Goal: Navigation & Orientation: Find specific page/section

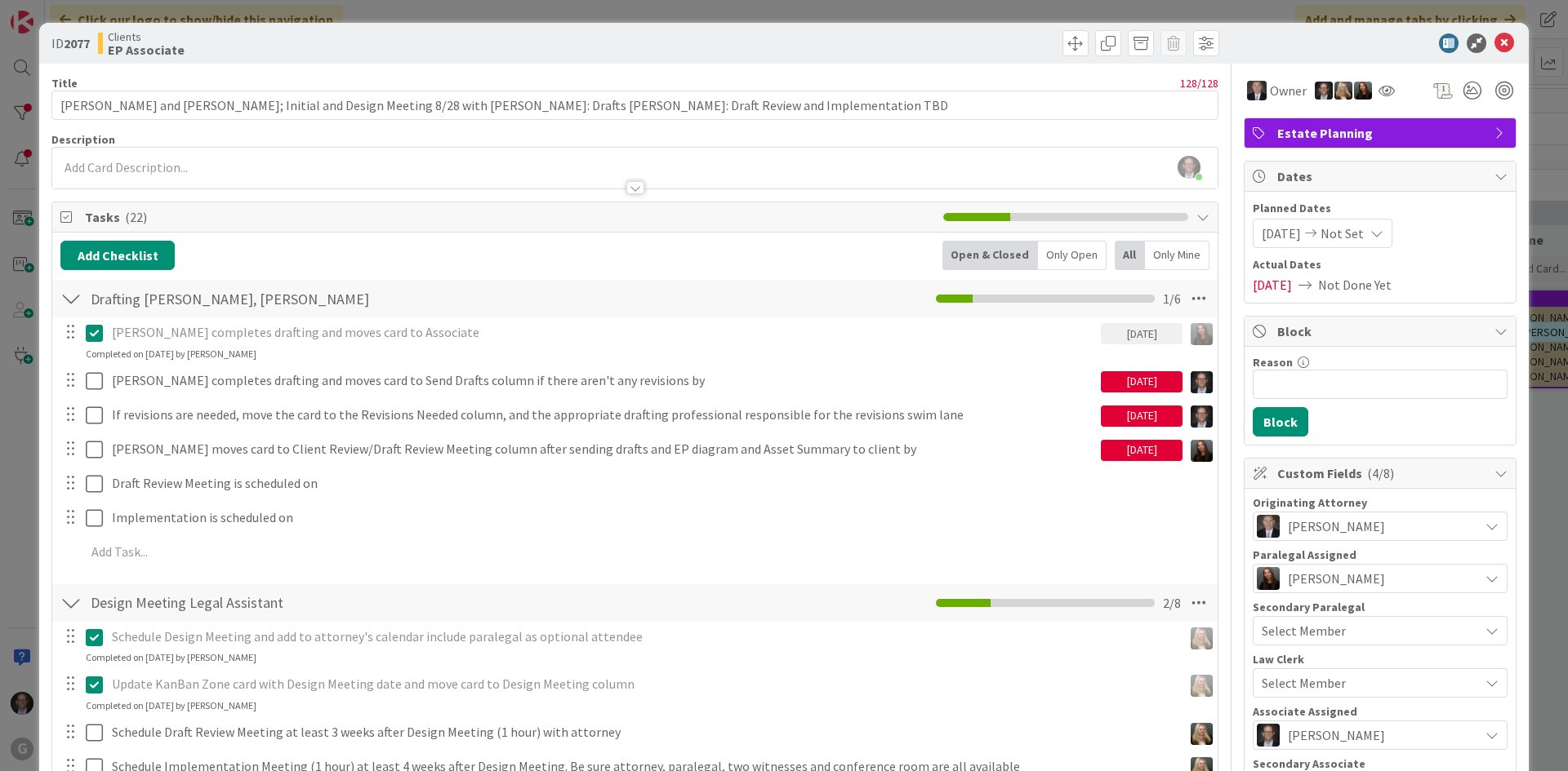
scroll to position [326, 0]
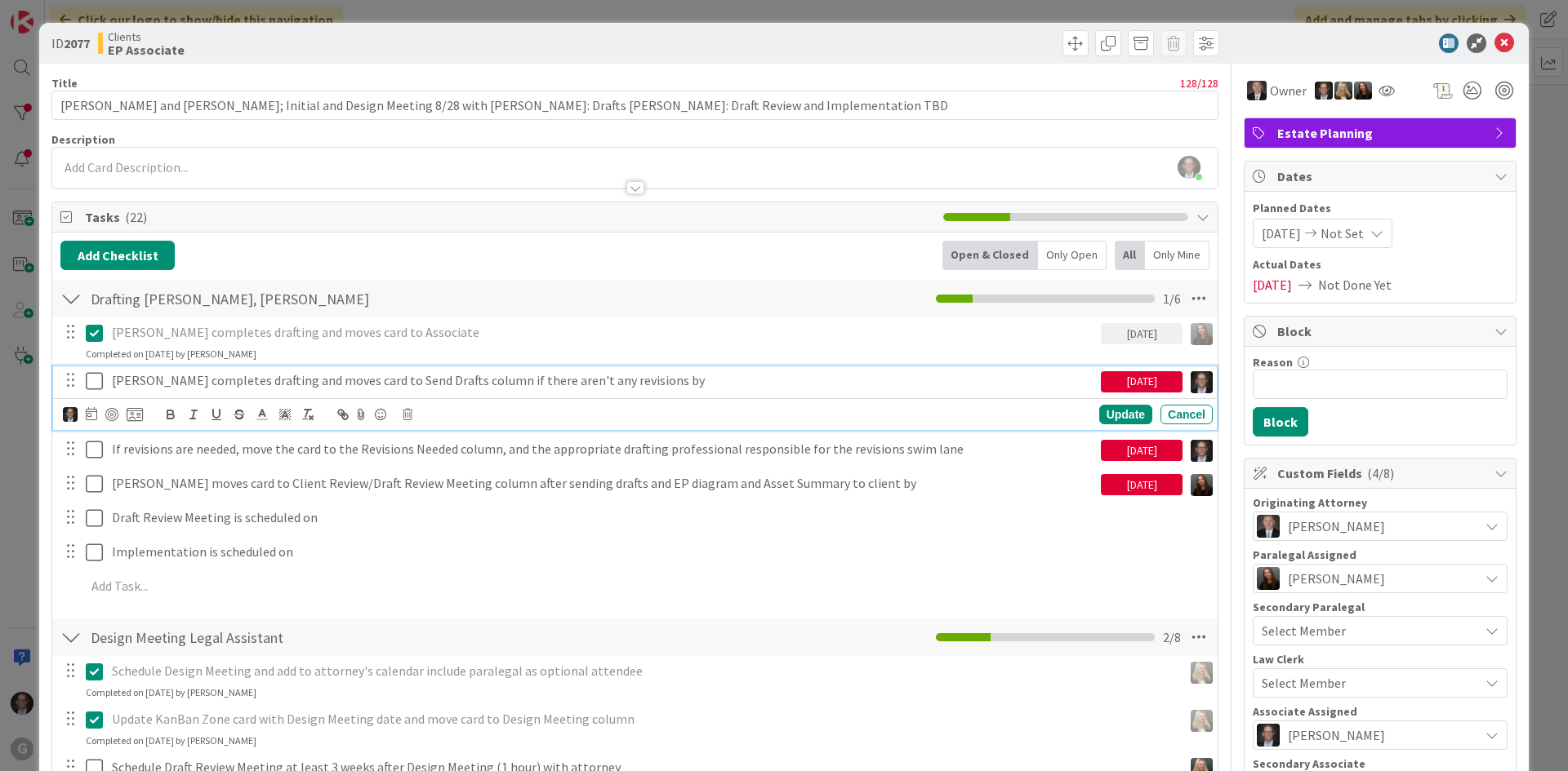
click at [91, 383] on icon at bounding box center [94, 381] width 17 height 19
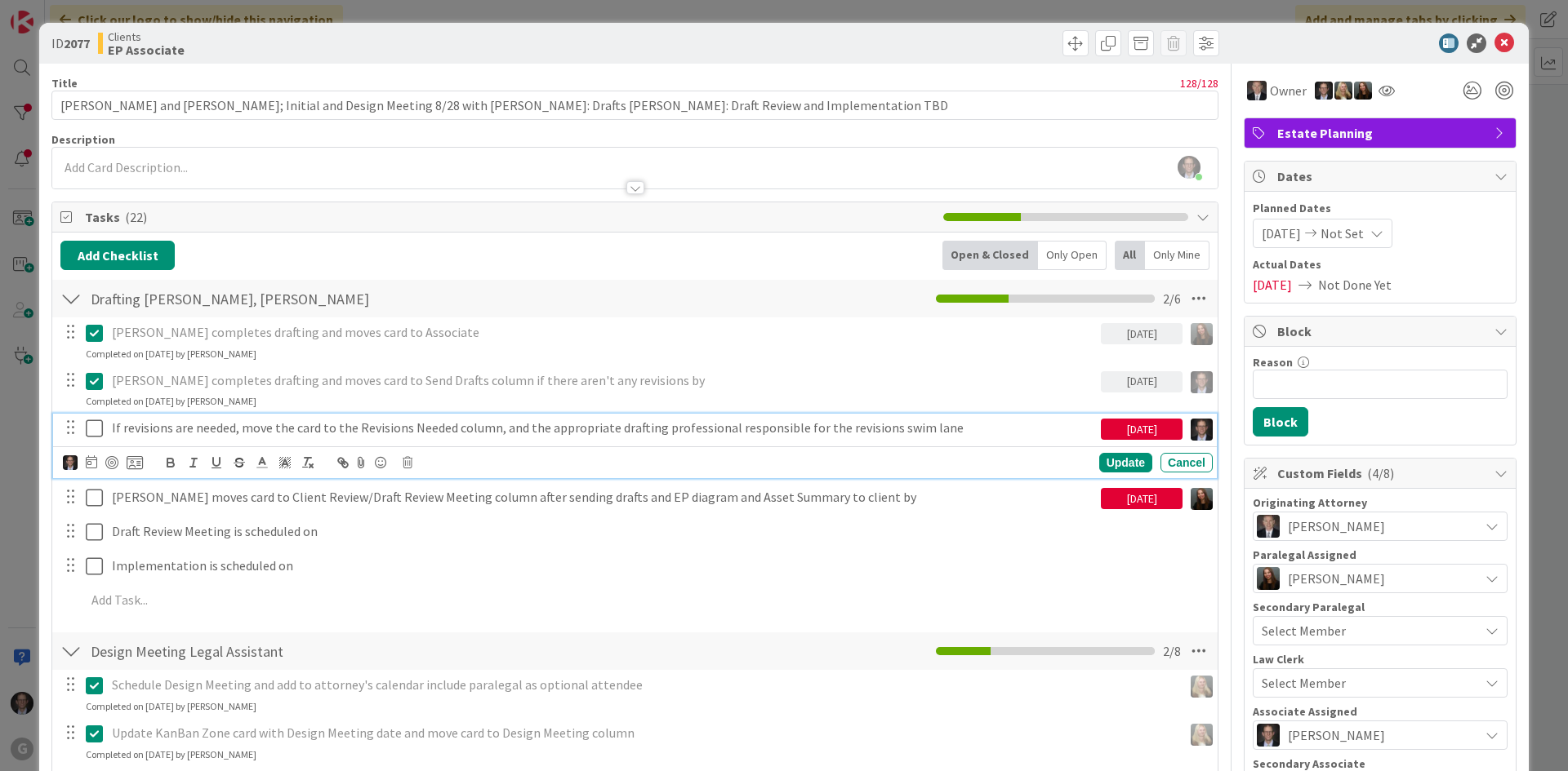
click at [158, 427] on p "If revisions are needed, move the card to the Revisions Needed column, and the …" at bounding box center [603, 428] width 982 height 19
click at [410, 456] on body "G Click our logo to show/hide this navigation Add and manage tabs by clicking K…" at bounding box center [784, 385] width 1568 height 771
click at [407, 463] on icon at bounding box center [407, 463] width 10 height 12
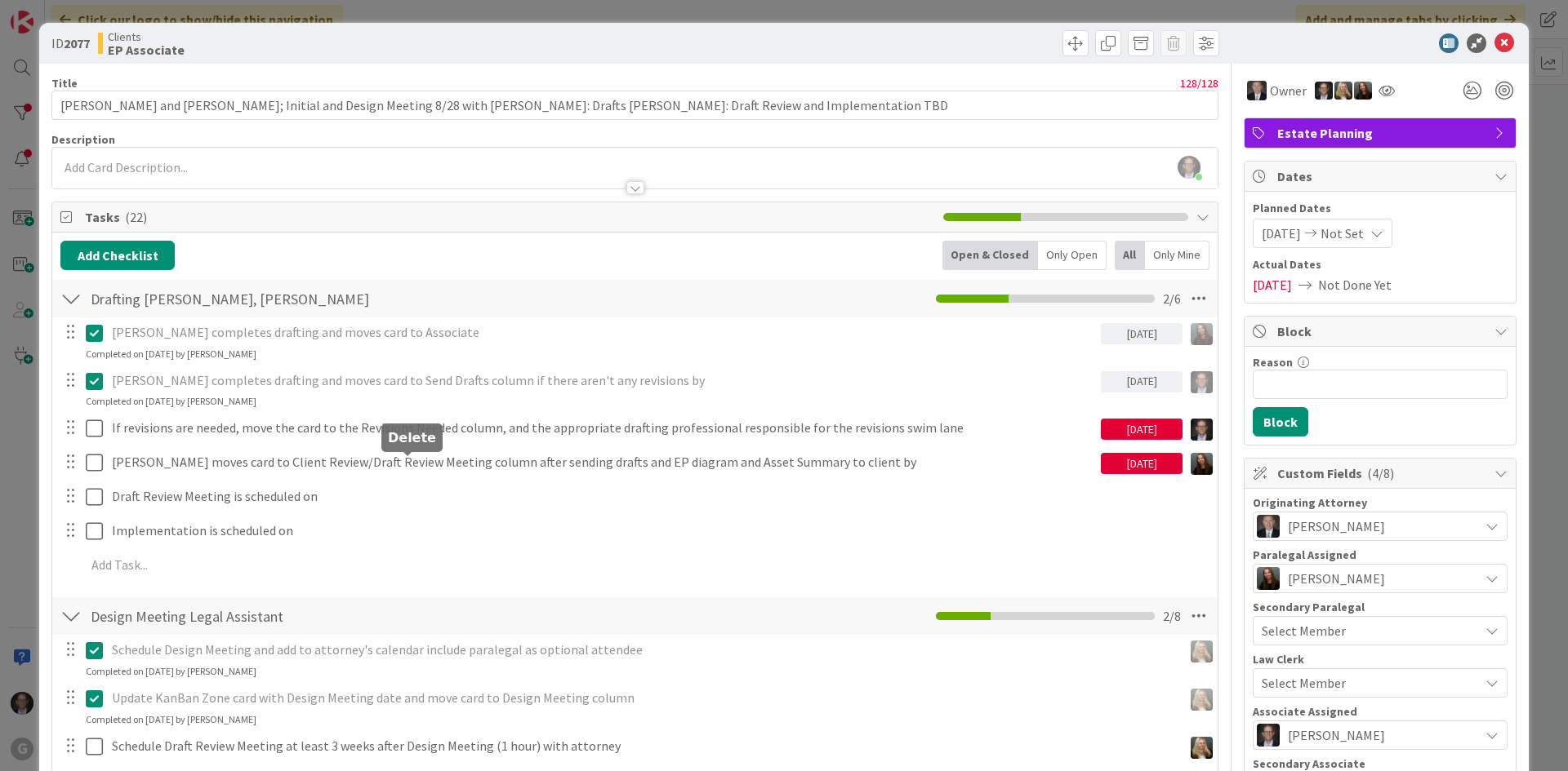
click at [452, 530] on div "[PERSON_NAME] completes drafting and moves card to Associate [DATE] Update Canc…" at bounding box center [635, 451] width 1149 height 269
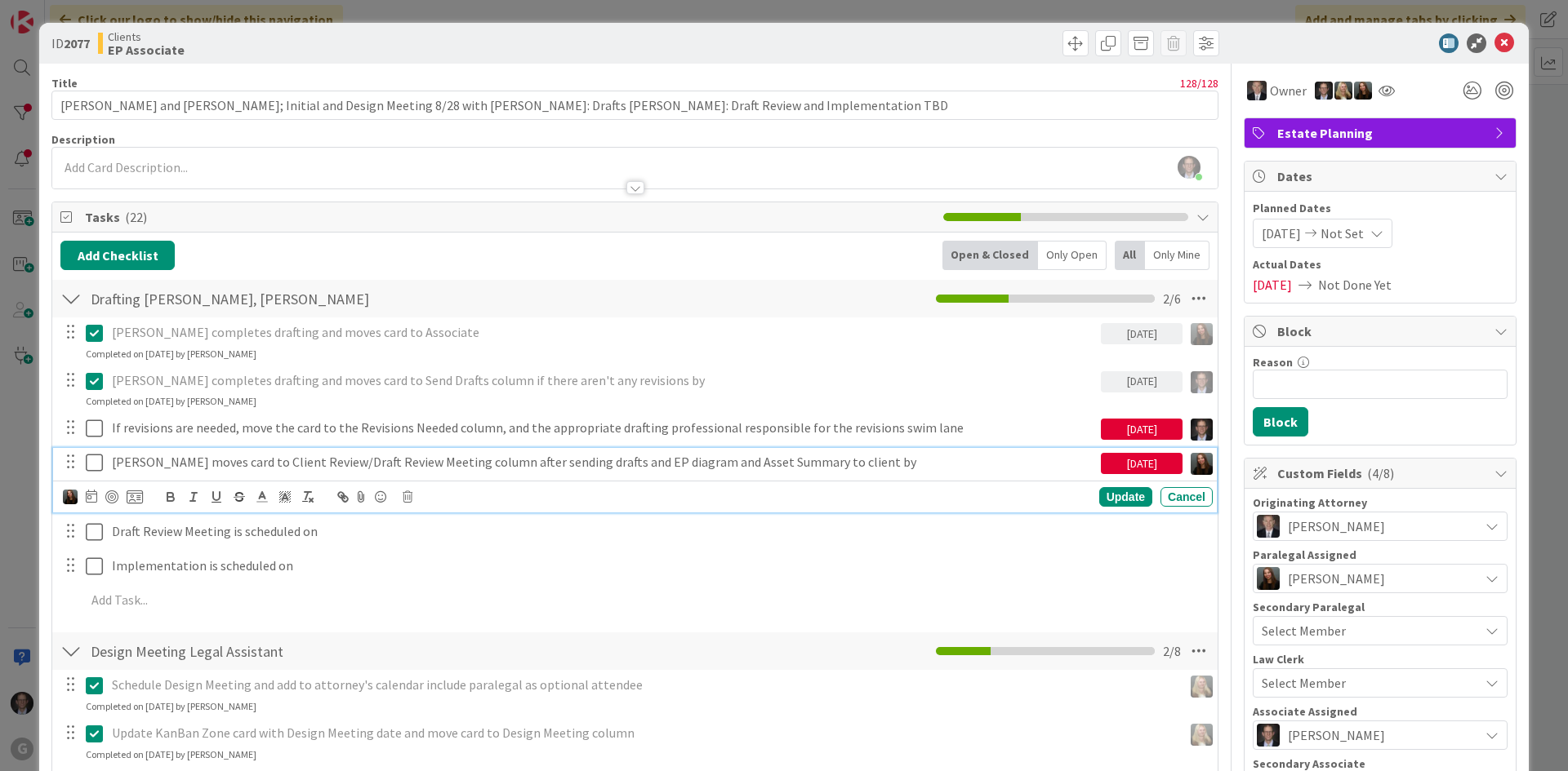
click at [395, 464] on p "[PERSON_NAME] moves card to Client Review/Draft Review Meeting column after sen…" at bounding box center [603, 463] width 982 height 19
click at [91, 495] on icon at bounding box center [91, 497] width 12 height 13
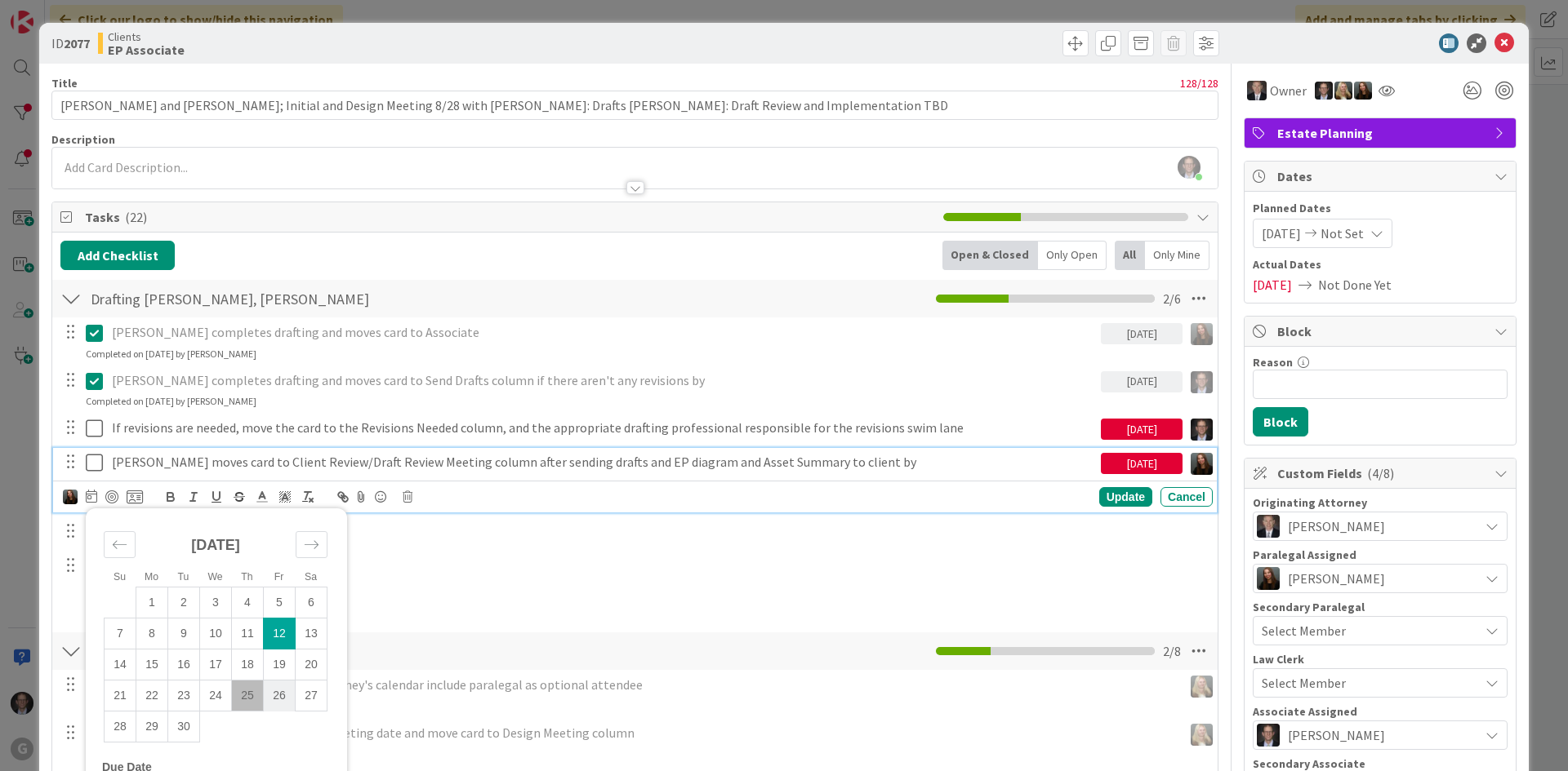
click at [278, 692] on td "26" at bounding box center [279, 696] width 32 height 31
type input "[DATE]"
click at [1117, 494] on div "Update" at bounding box center [1125, 497] width 53 height 19
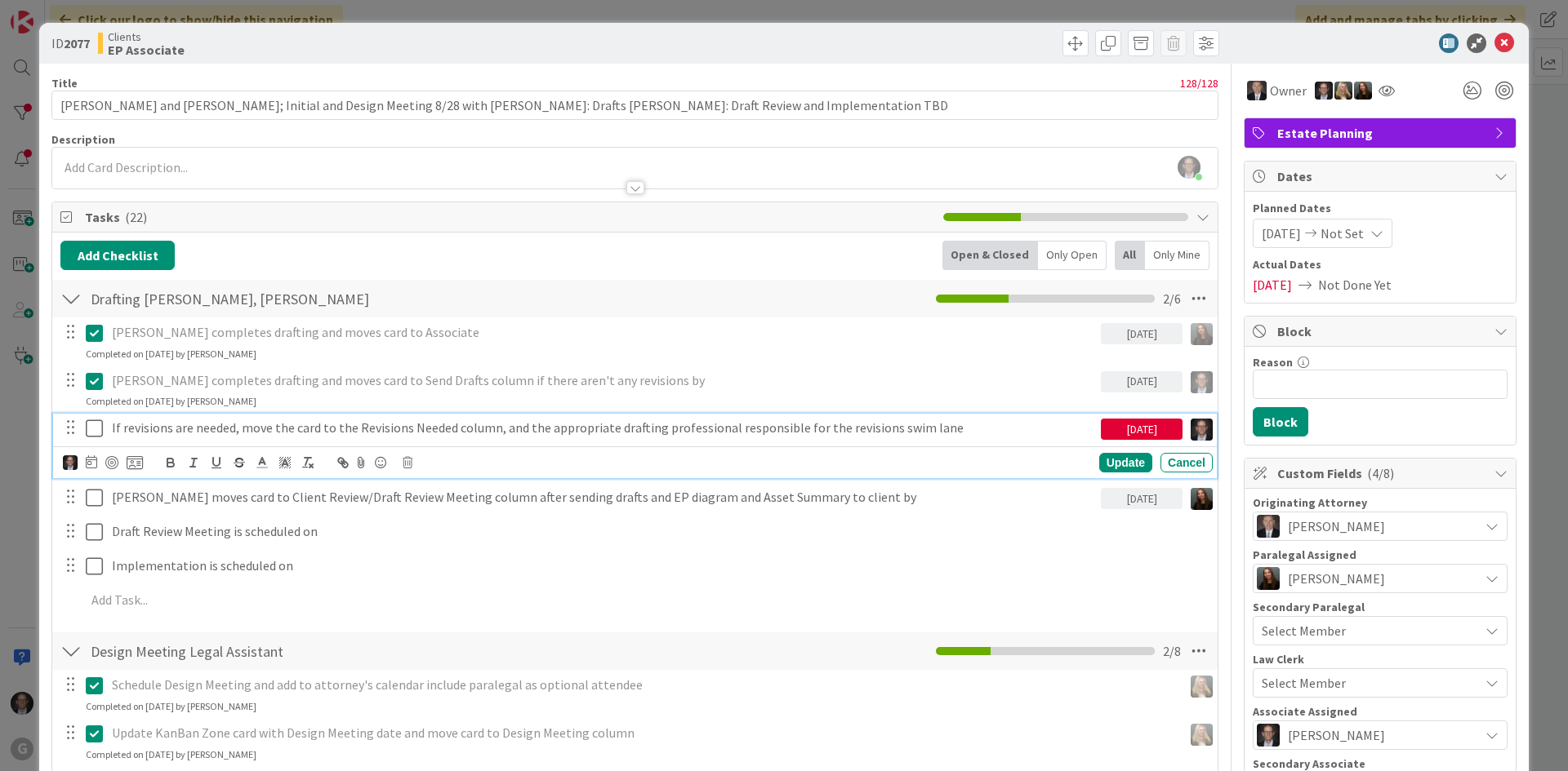
click at [301, 426] on p "If revisions are needed, move the card to the Revisions Needed column, and the …" at bounding box center [603, 428] width 982 height 19
click at [405, 468] on icon at bounding box center [407, 463] width 10 height 12
click at [448, 535] on div "Delete" at bounding box center [449, 532] width 61 height 30
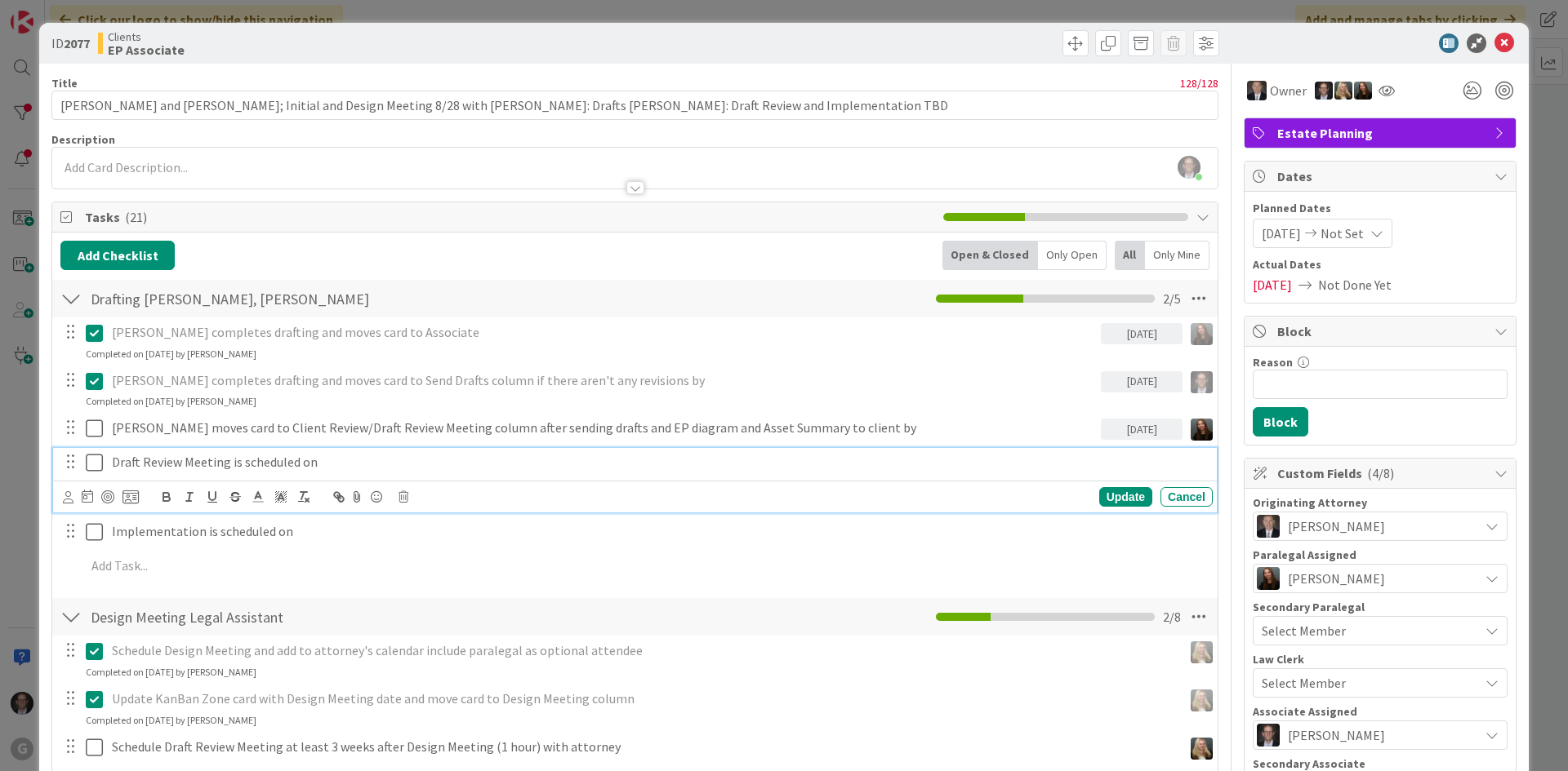
click at [344, 465] on p "Draft Review Meeting is scheduled on" at bounding box center [659, 463] width 1094 height 19
click at [72, 166] on div "[PERSON_NAME] joined 1 hr ago" at bounding box center [635, 167] width 1165 height 40
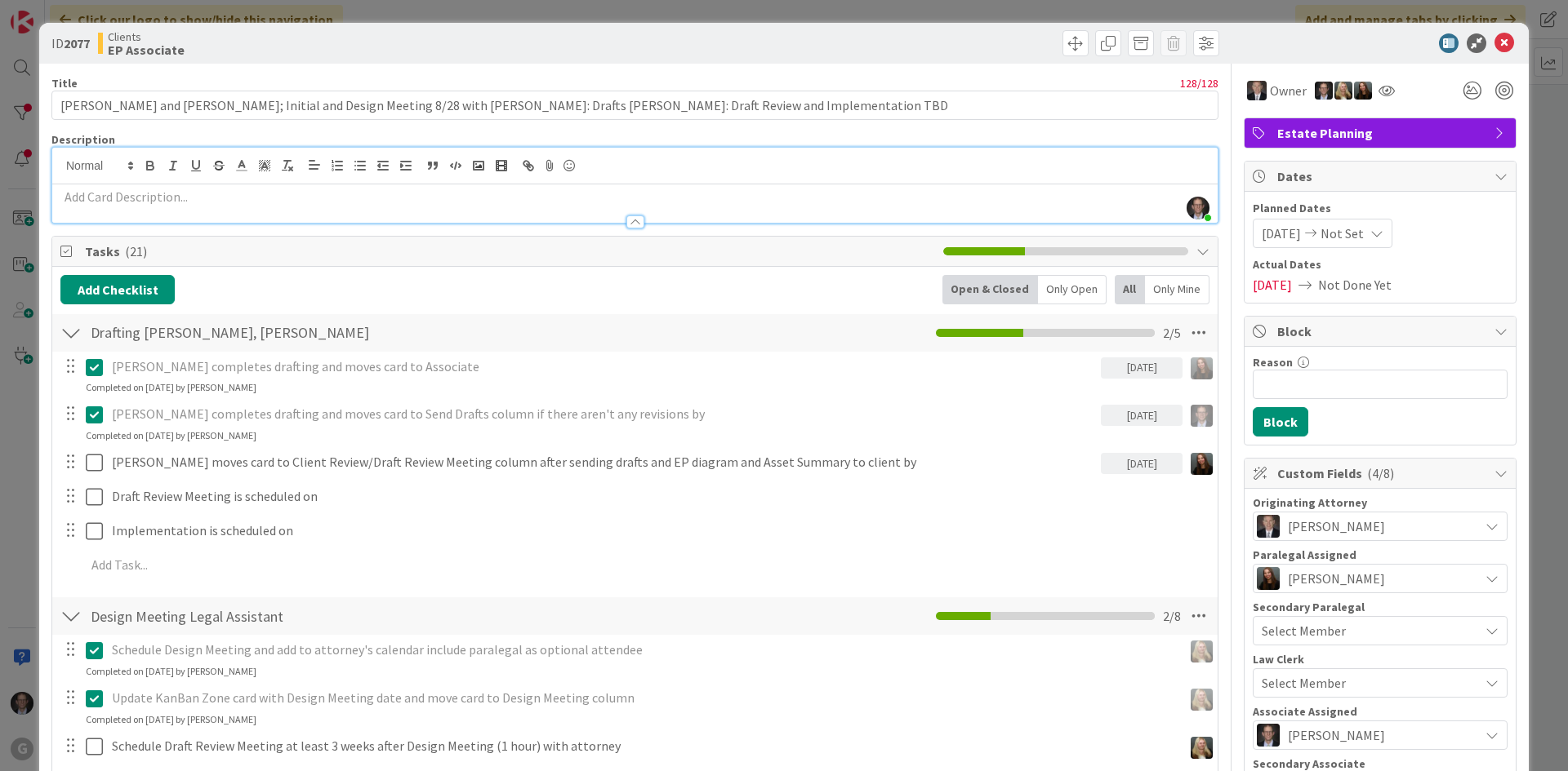
paste div
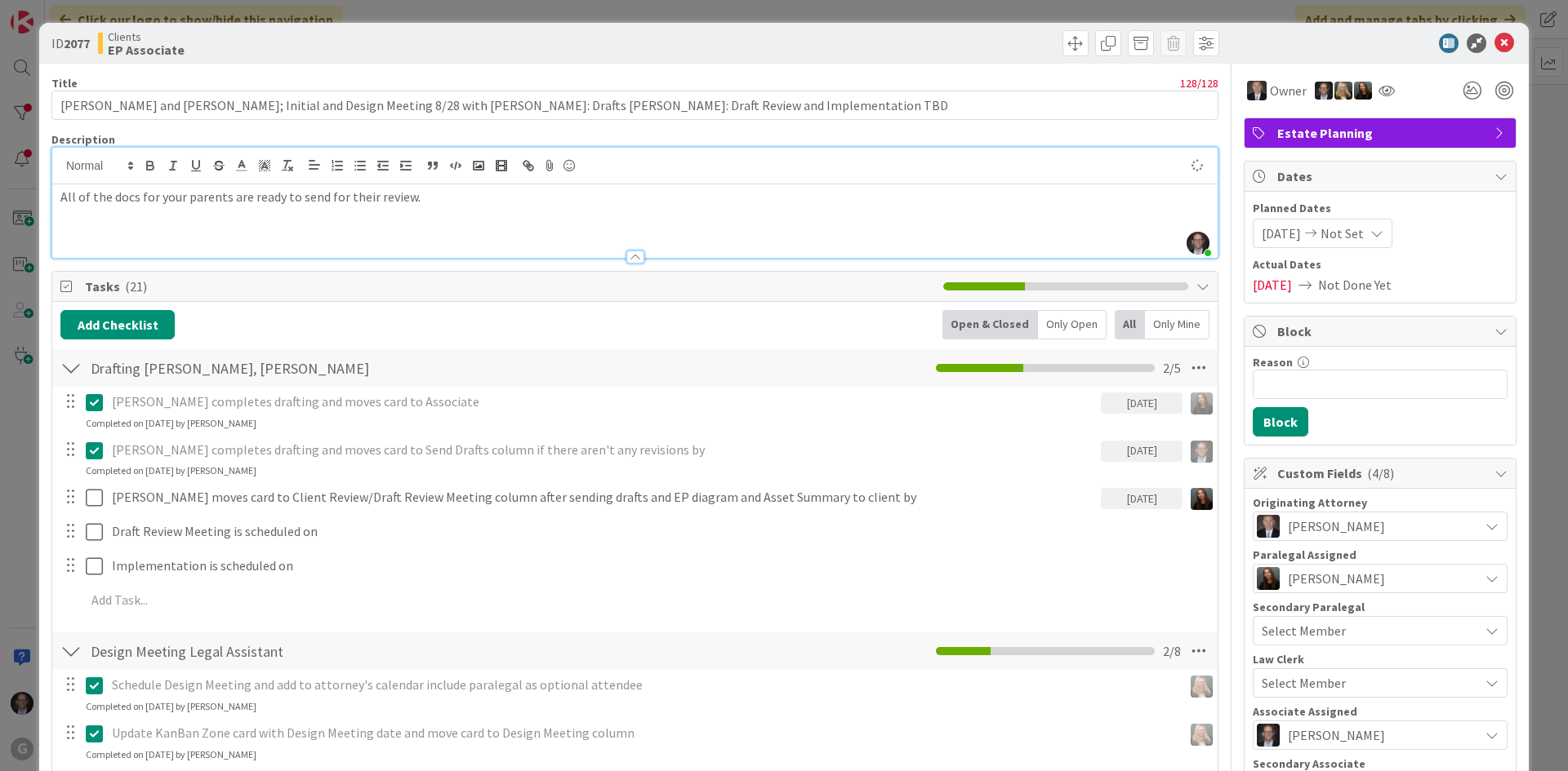
click at [59, 195] on div "All of the docs for your parents are ready to send for their review." at bounding box center [635, 221] width 1165 height 73
drag, startPoint x: 57, startPoint y: 195, endPoint x: 130, endPoint y: 194, distance: 73.0
click at [130, 194] on div "[DATE] JT - to [PERSON_NAME]: All of the docs for your parents are ready to sen…" at bounding box center [635, 221] width 1165 height 73
click at [153, 168] on icon "button" at bounding box center [150, 167] width 7 height 4
click at [137, 227] on div "[DATE] JT - to [PERSON_NAME]: All of the docs for your parents are ready to sen…" at bounding box center [635, 221] width 1165 height 73
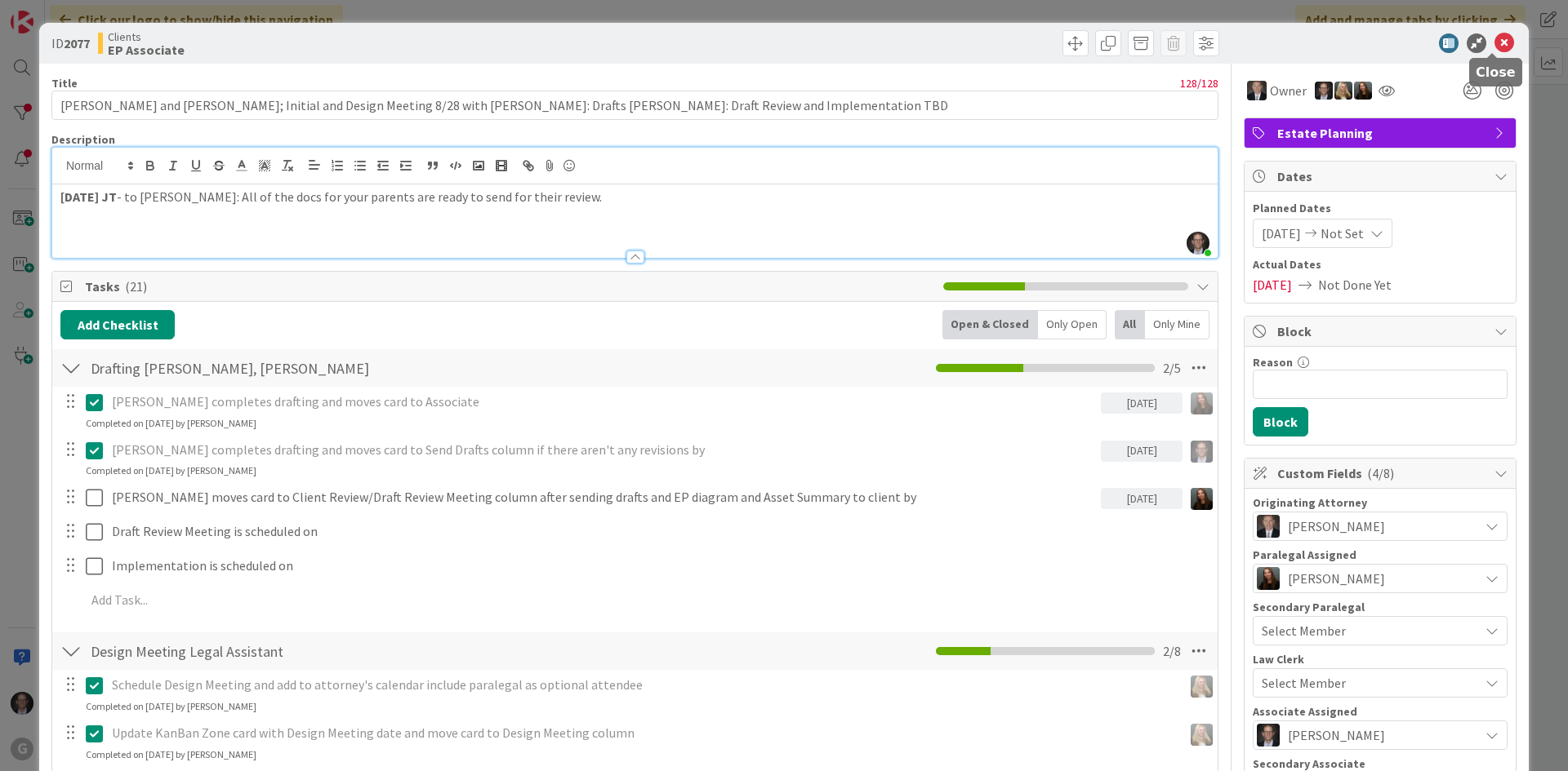
click at [1495, 40] on icon at bounding box center [1504, 43] width 19 height 19
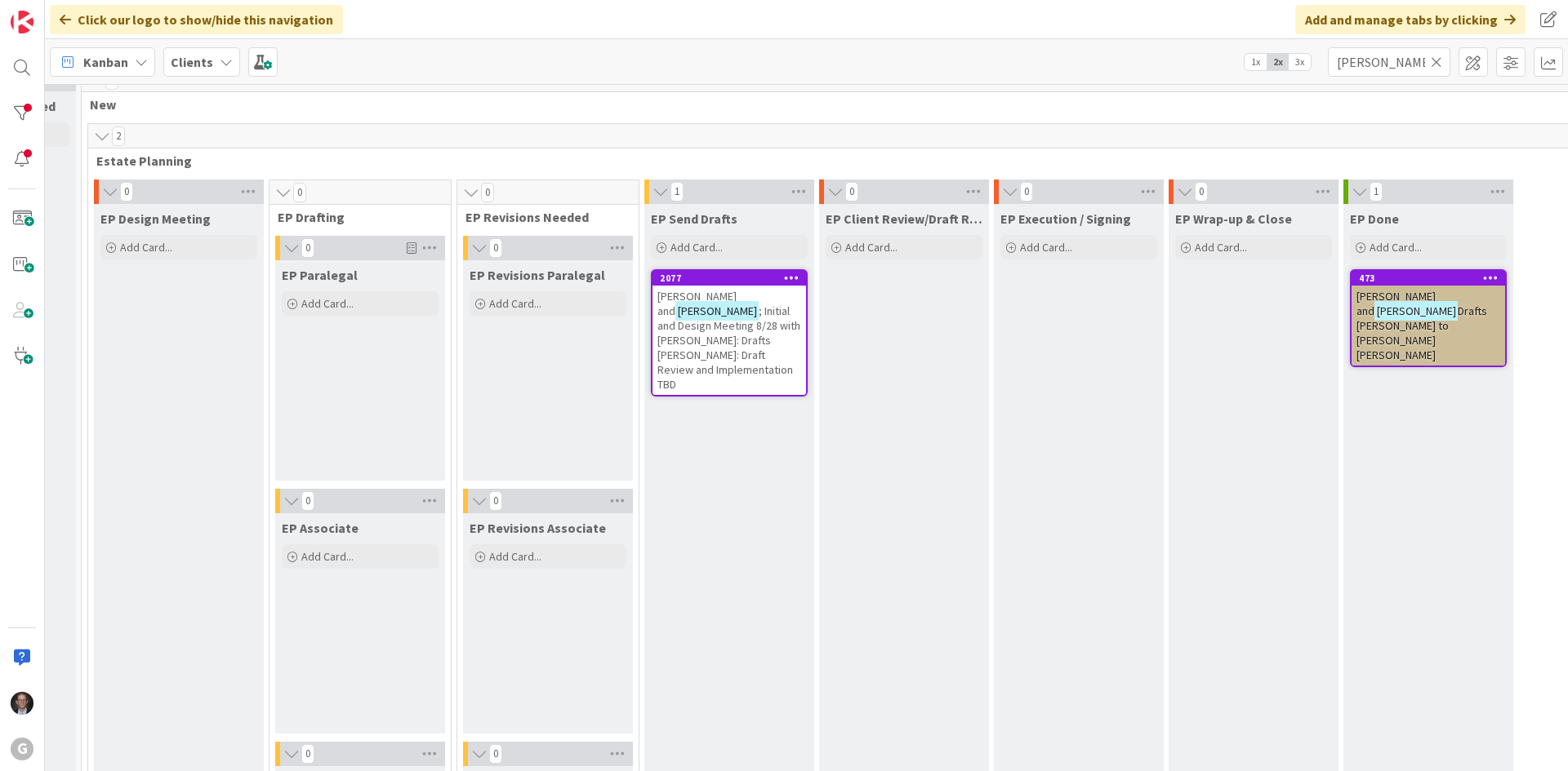
scroll to position [21, 176]
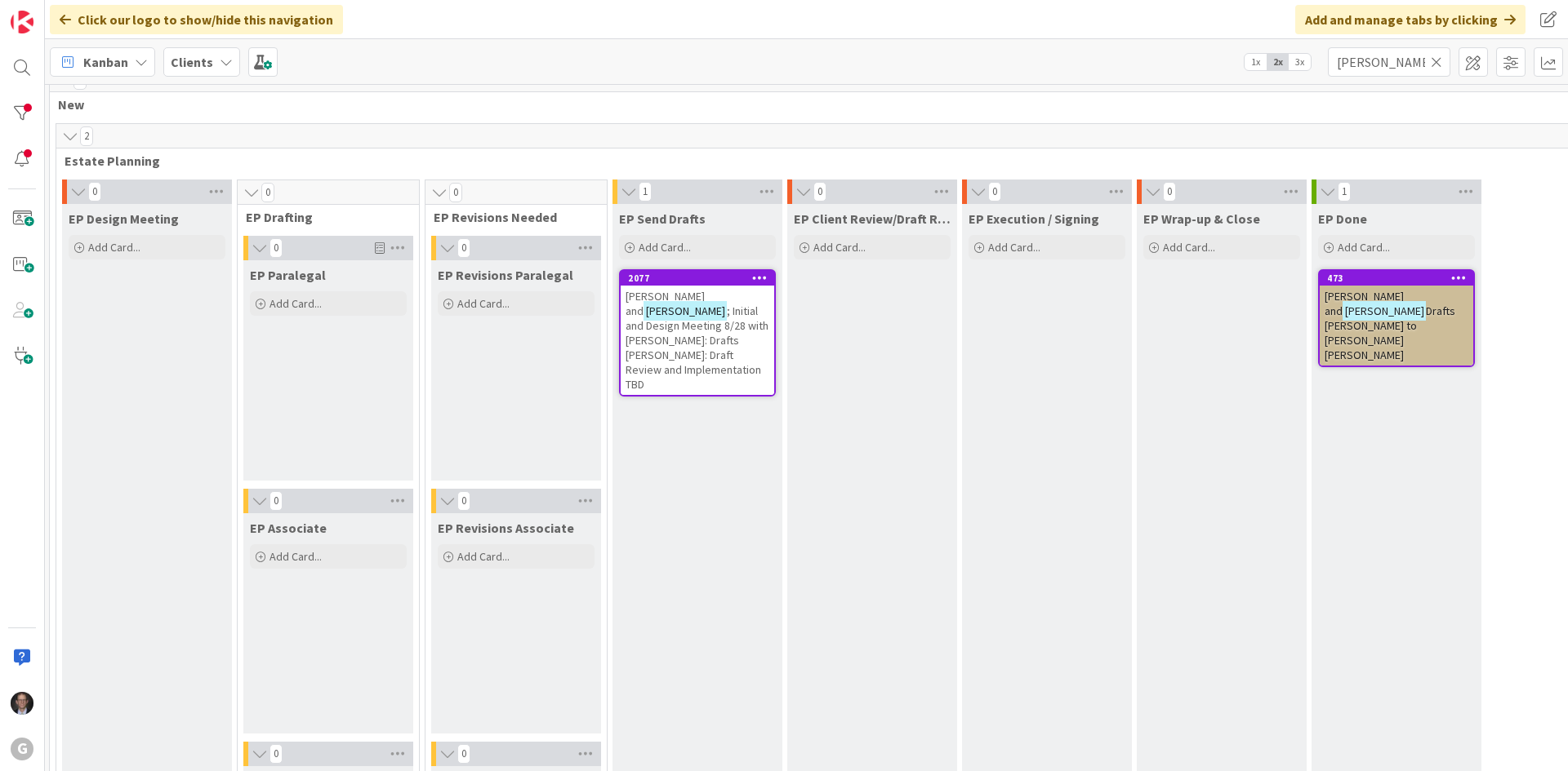
click at [1391, 302] on span "[PERSON_NAME] and" at bounding box center [1364, 303] width 79 height 30
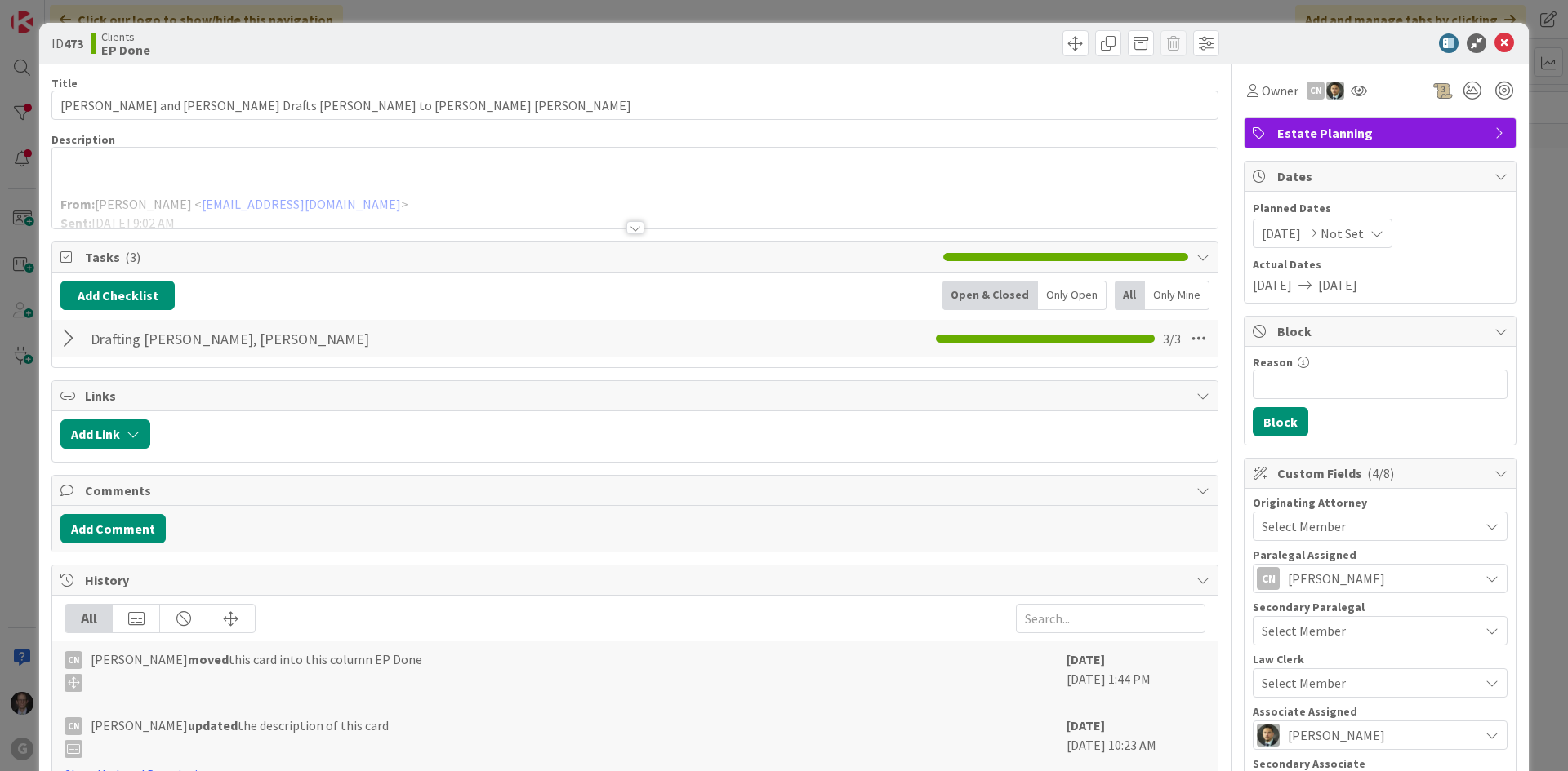
click at [628, 224] on div at bounding box center [635, 228] width 18 height 13
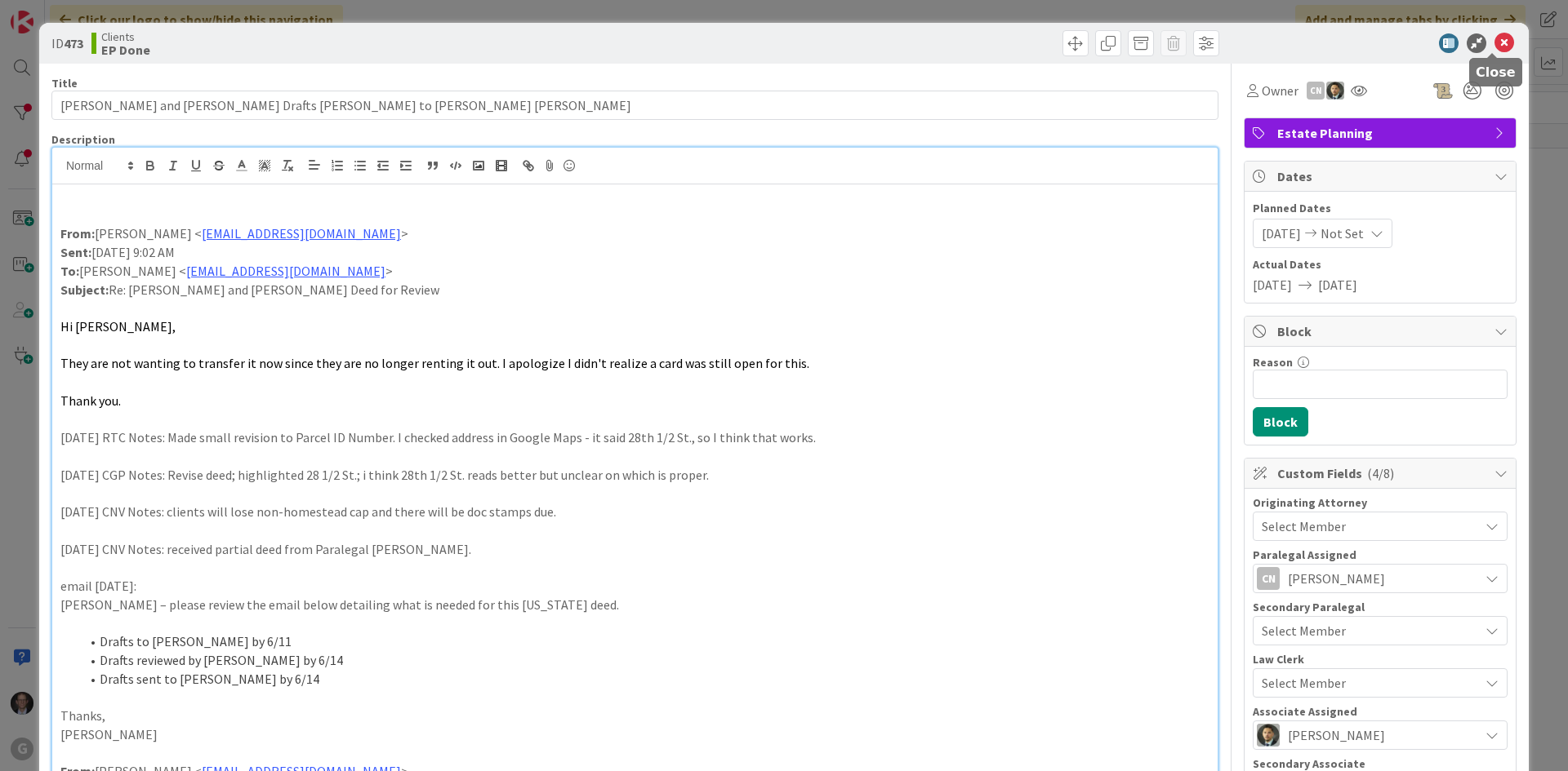
click at [1495, 37] on icon at bounding box center [1504, 43] width 19 height 19
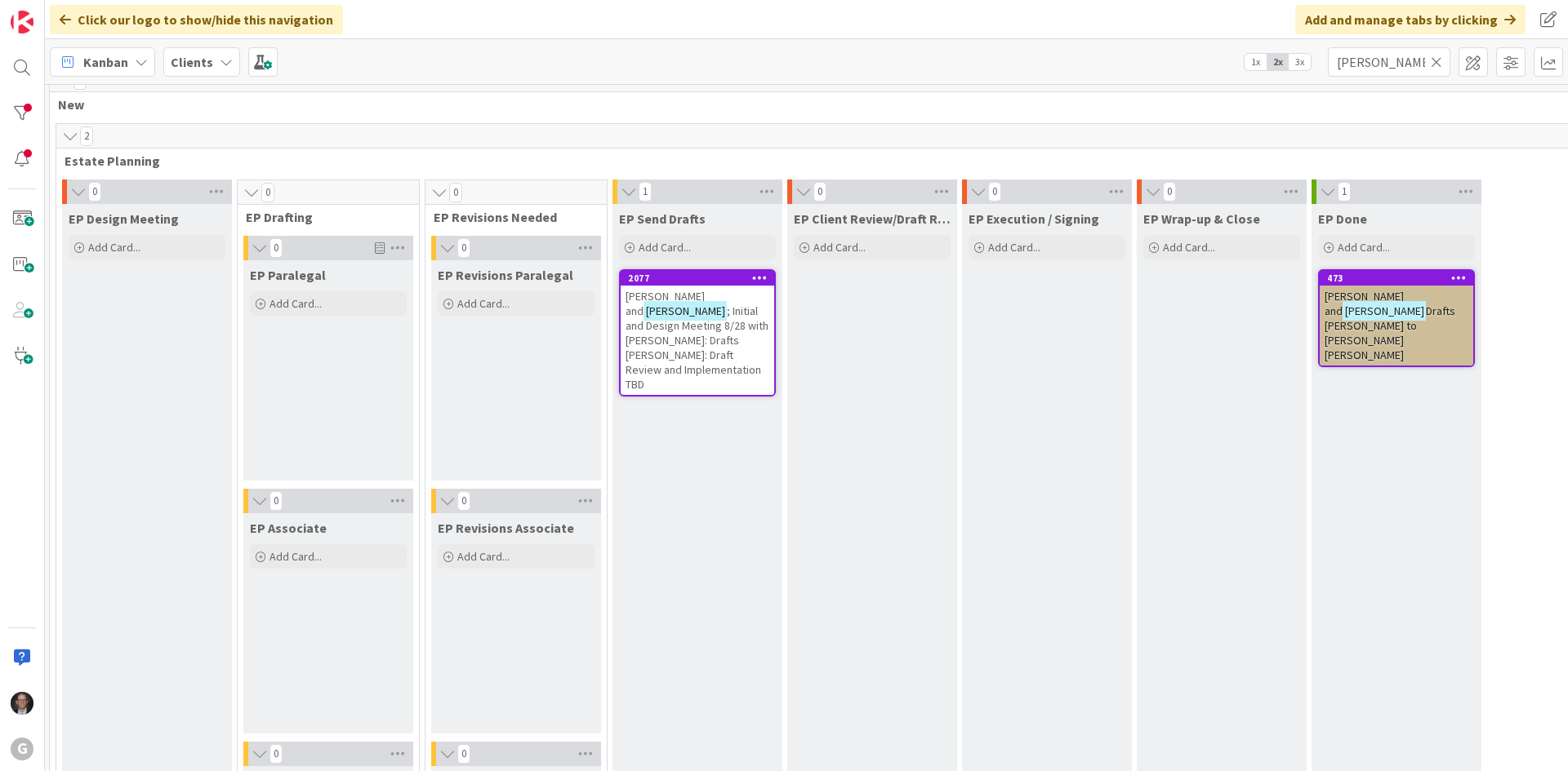
scroll to position [0, 176]
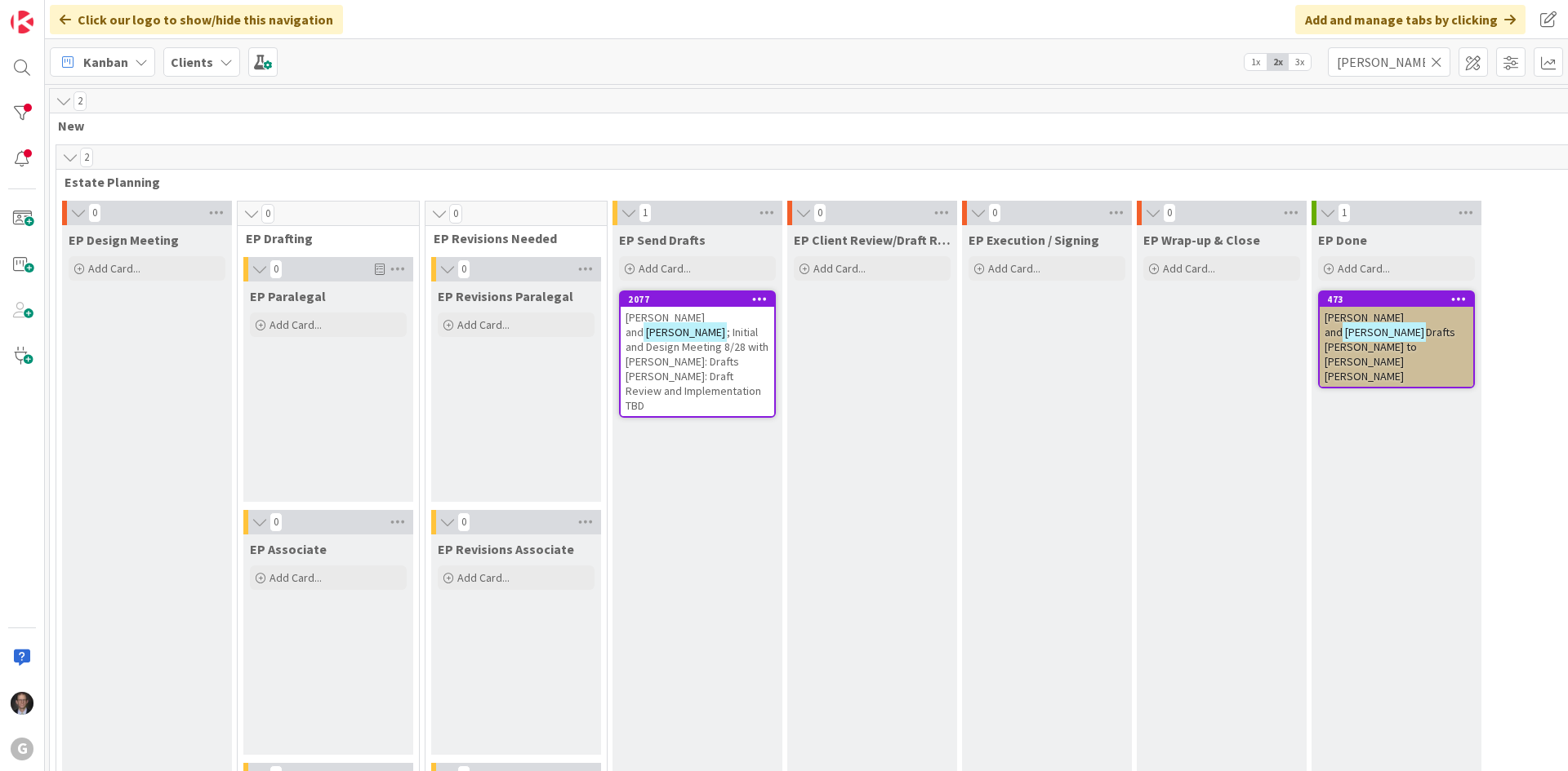
click at [1431, 65] on icon at bounding box center [1436, 62] width 12 height 14
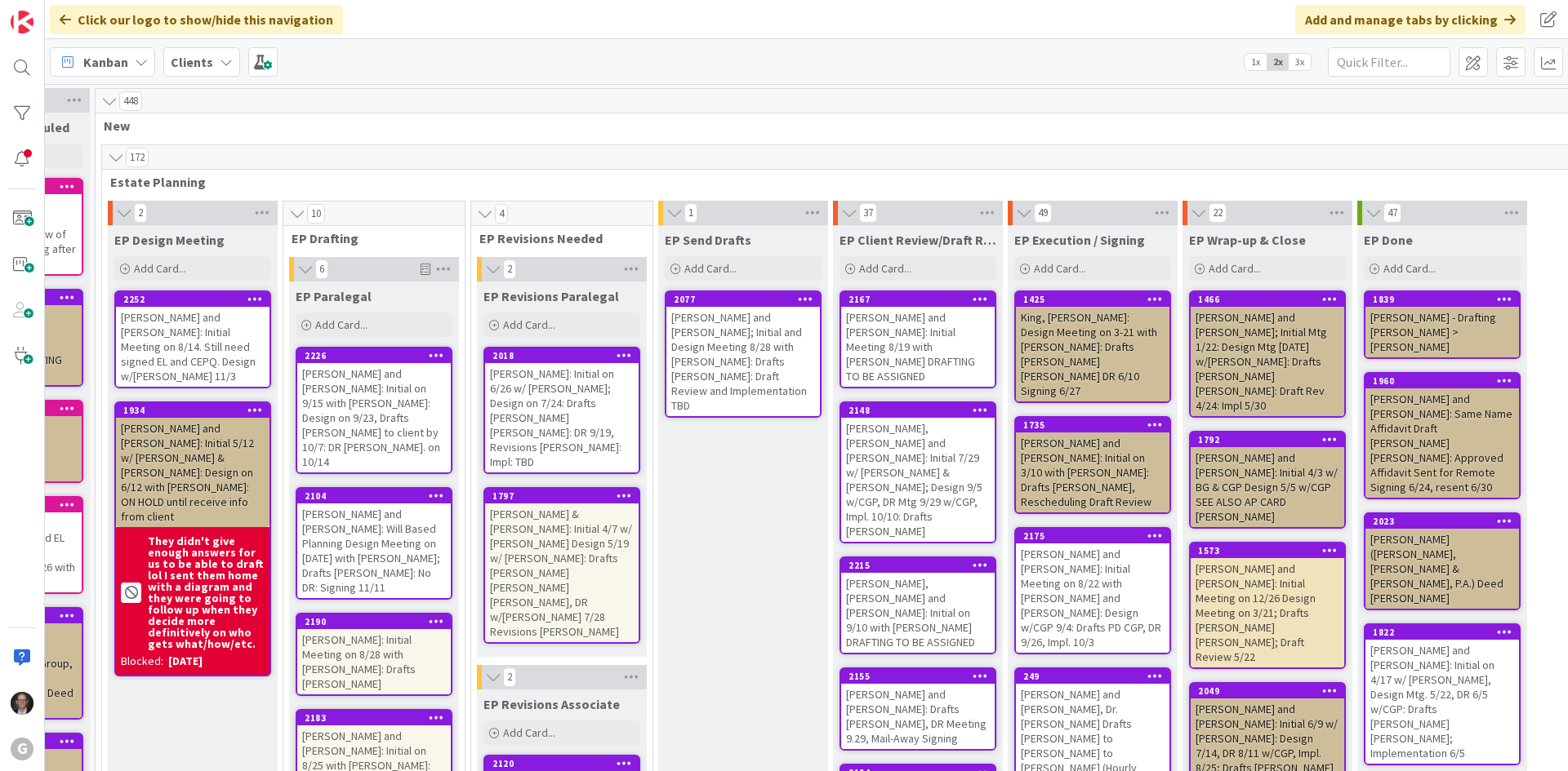
scroll to position [0, 82]
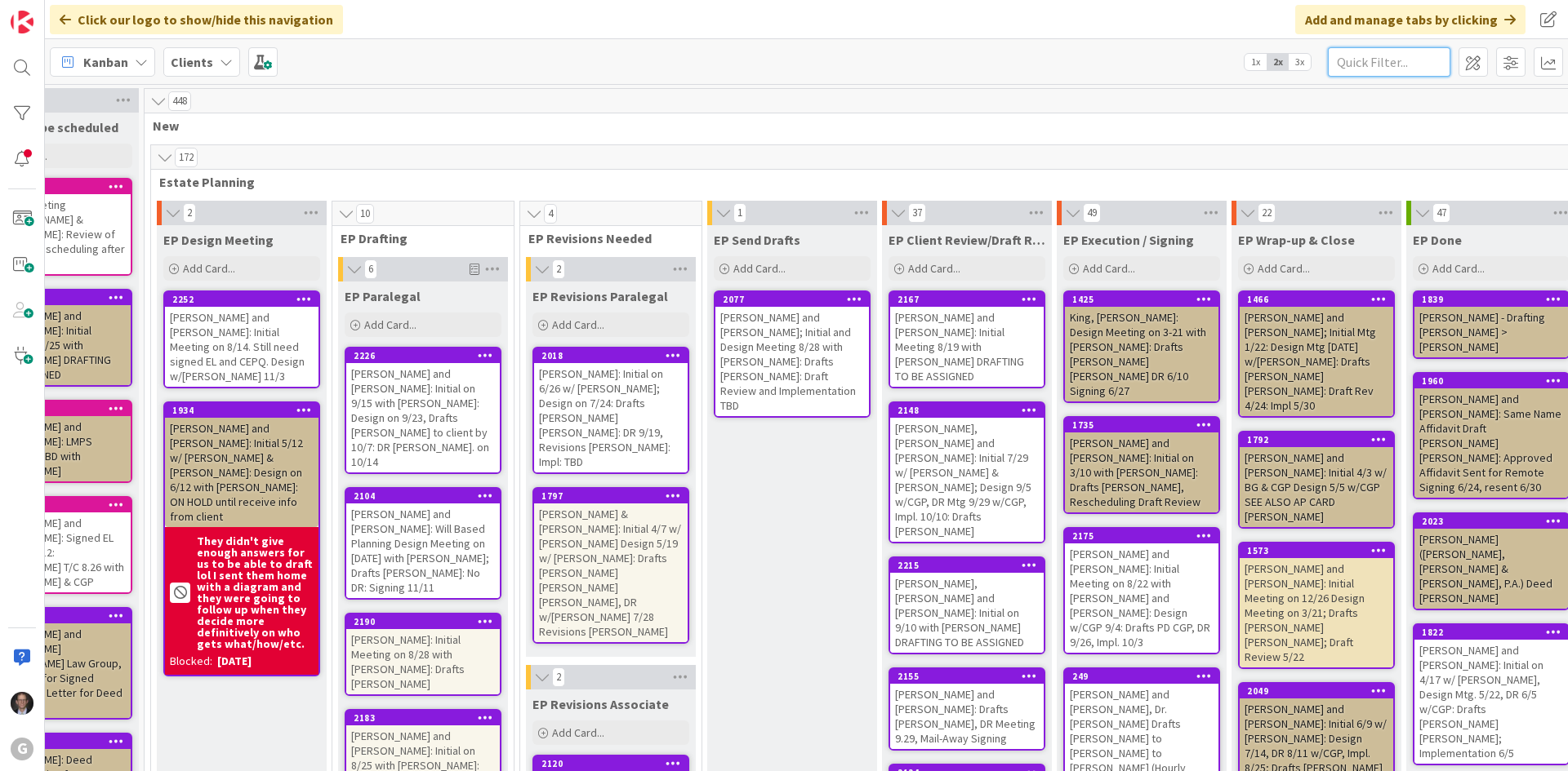
click at [1392, 62] on input "text" at bounding box center [1389, 62] width 122 height 30
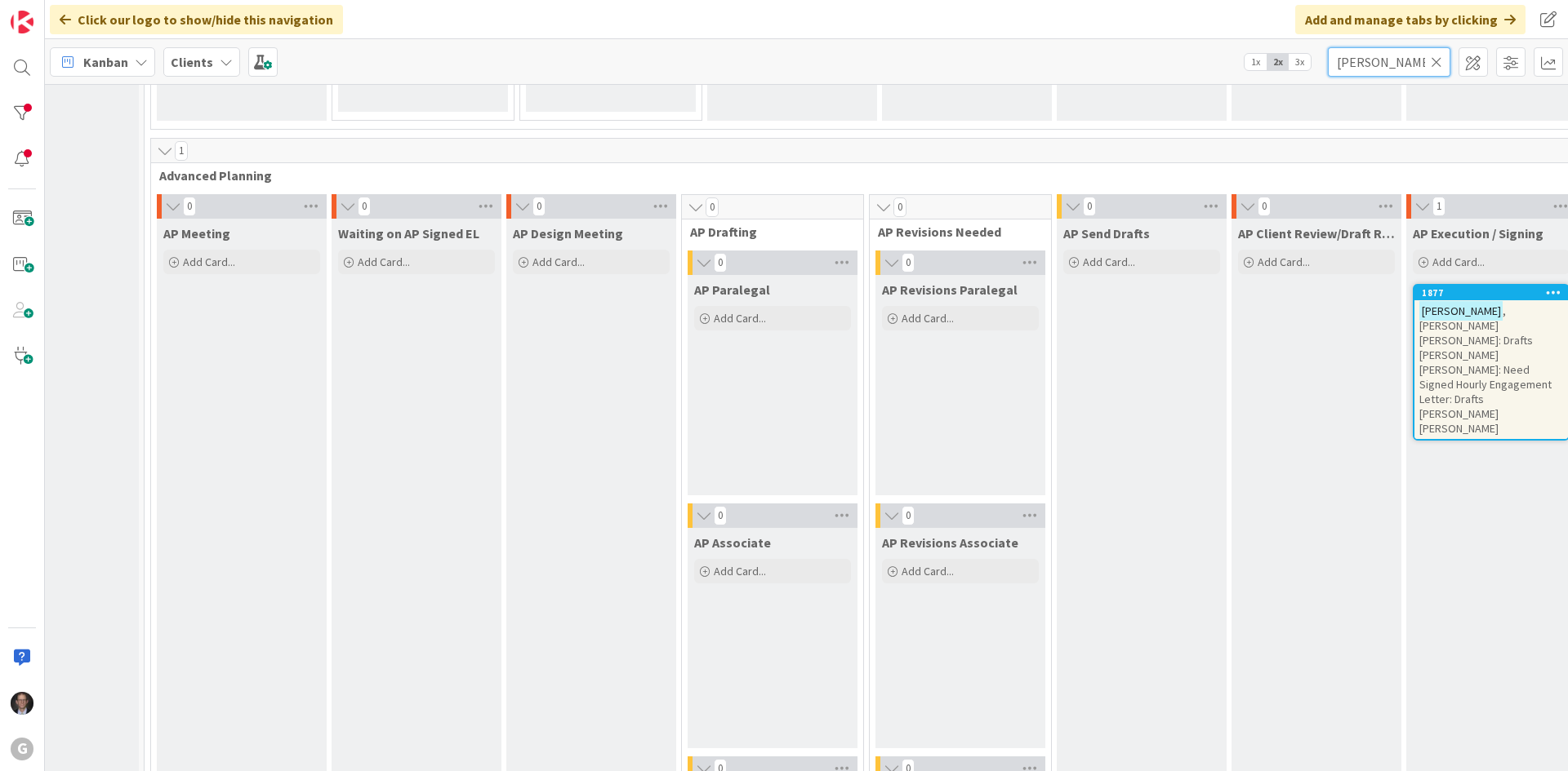
scroll to position [1143, 82]
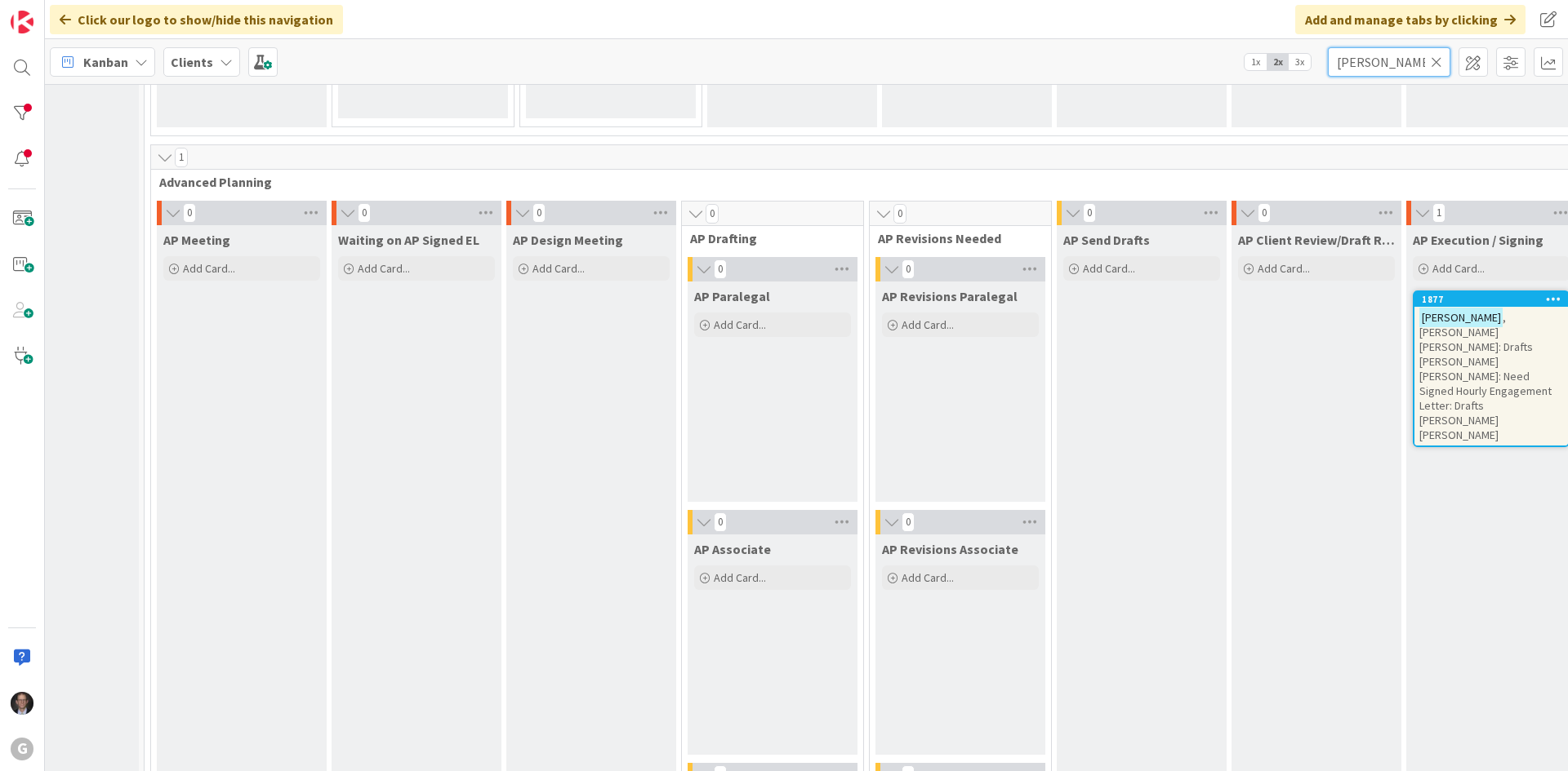
type input "[PERSON_NAME]"
click at [1482, 328] on span ", [PERSON_NAME] [PERSON_NAME]: Drafts [PERSON_NAME] [PERSON_NAME]: Need Signed …" at bounding box center [1485, 375] width 132 height 132
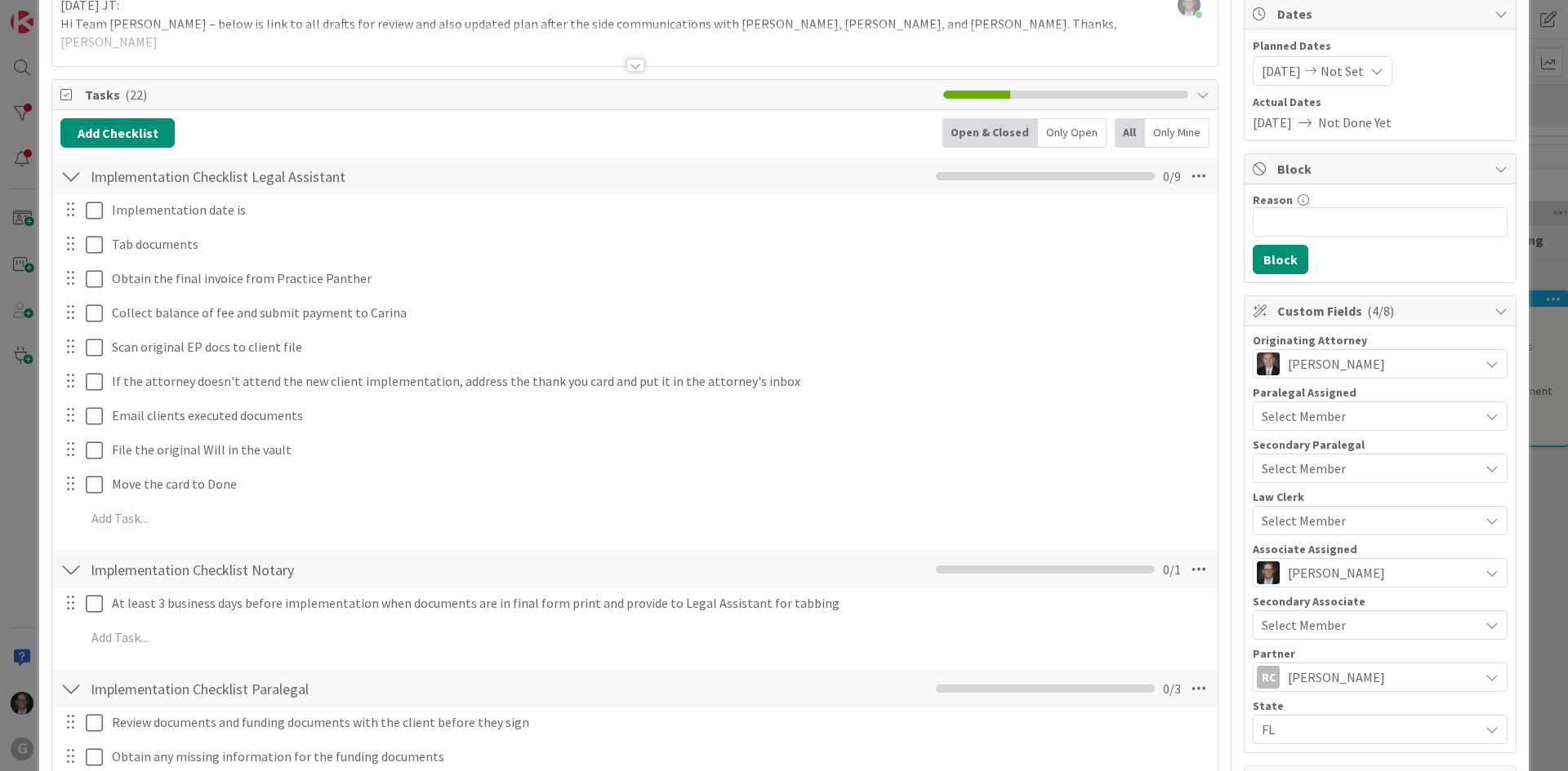
scroll to position [408, 0]
